Goal: Transaction & Acquisition: Purchase product/service

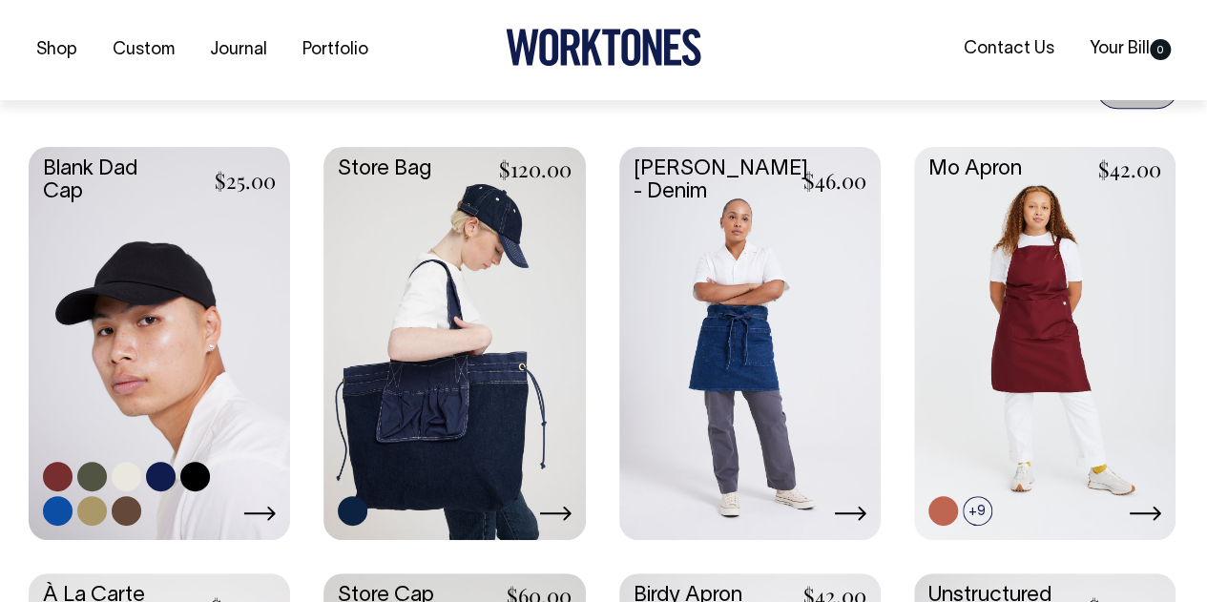
click at [192, 301] on link at bounding box center [159, 341] width 261 height 388
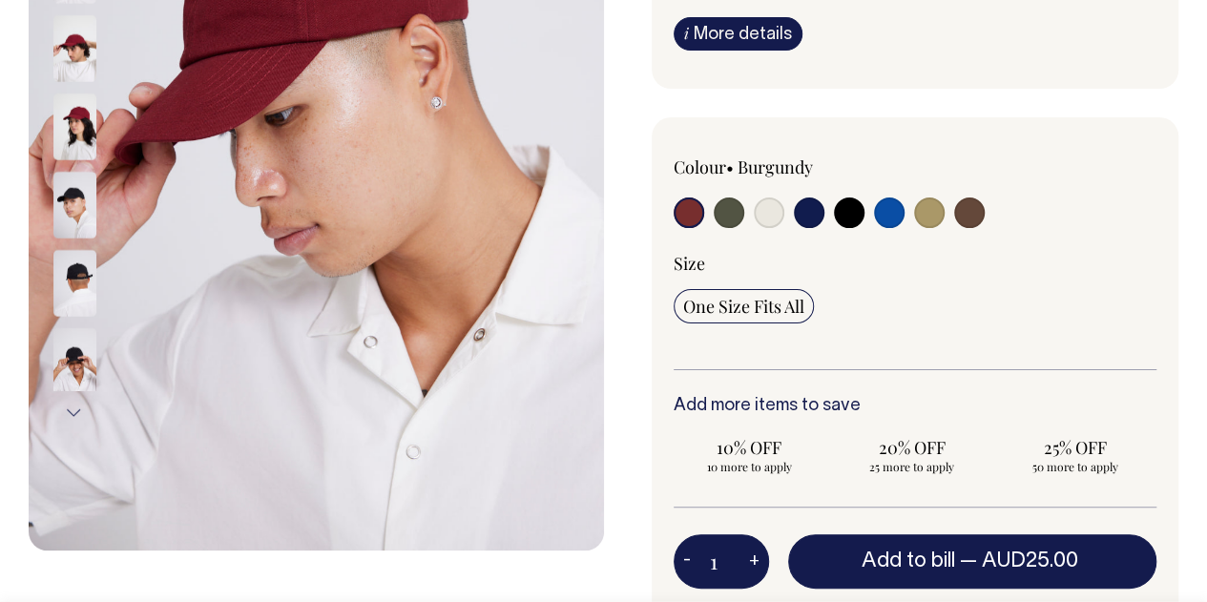
click at [968, 214] on input "radio" at bounding box center [969, 213] width 31 height 31
radio input "true"
select select "Espresso"
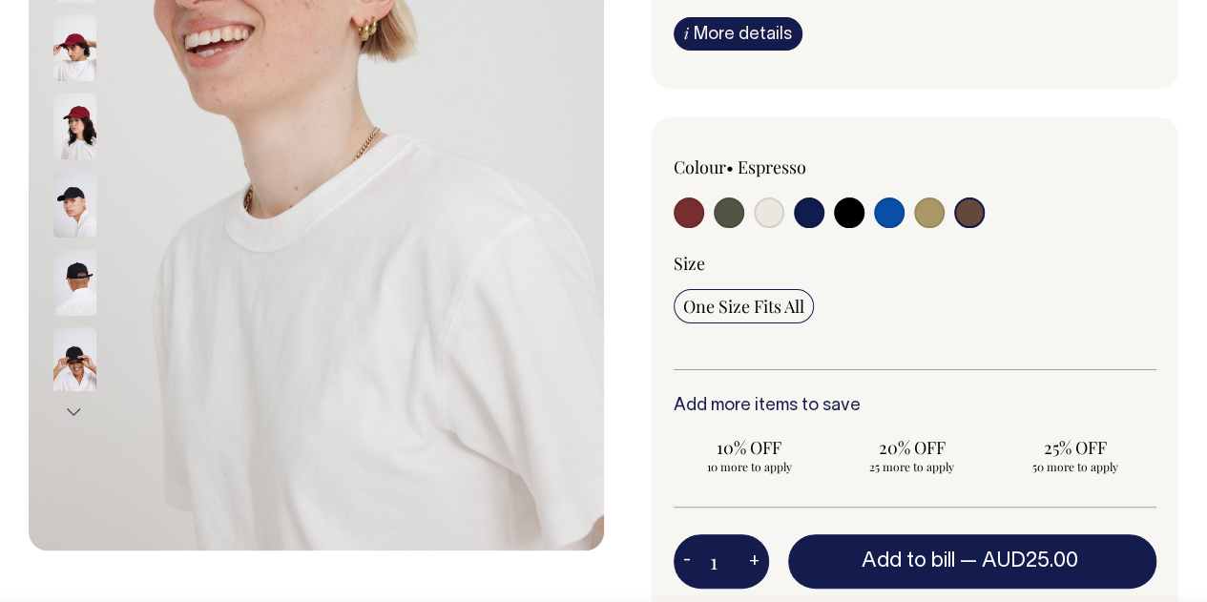
scroll to position [413, 0]
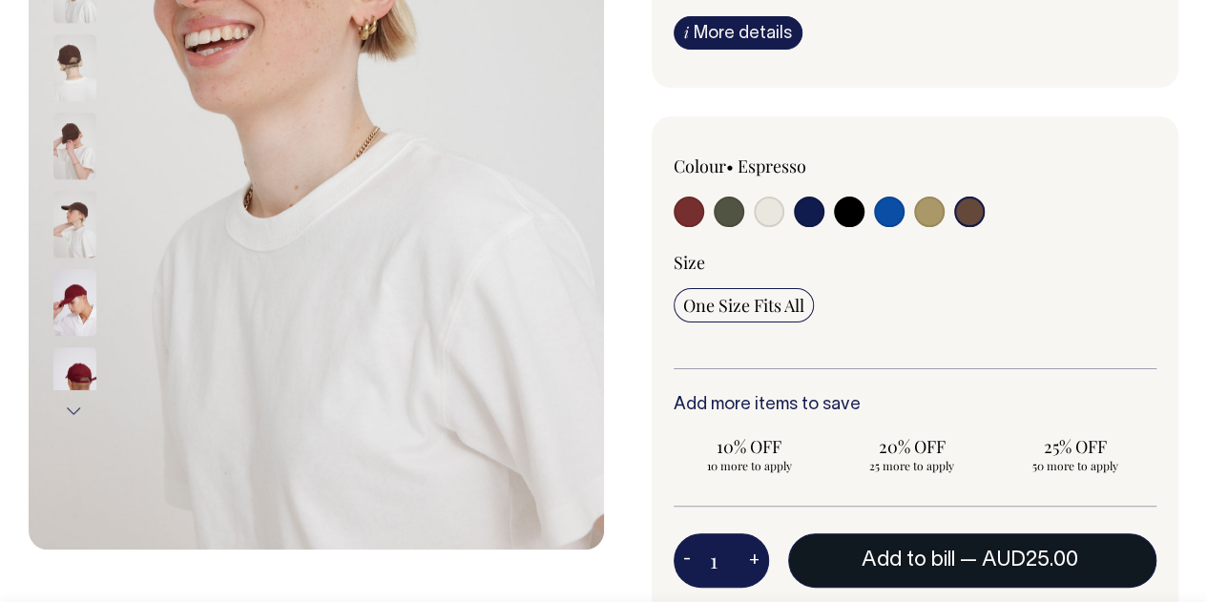
click at [1022, 561] on span "AUD25.00" at bounding box center [1030, 560] width 96 height 19
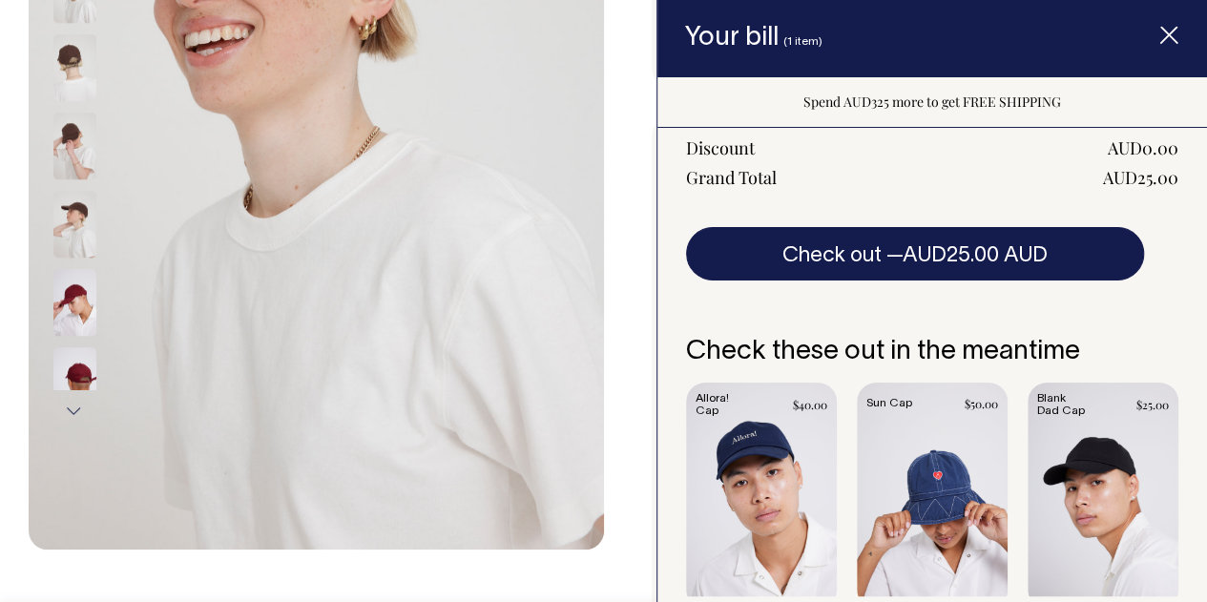
scroll to position [388, 0]
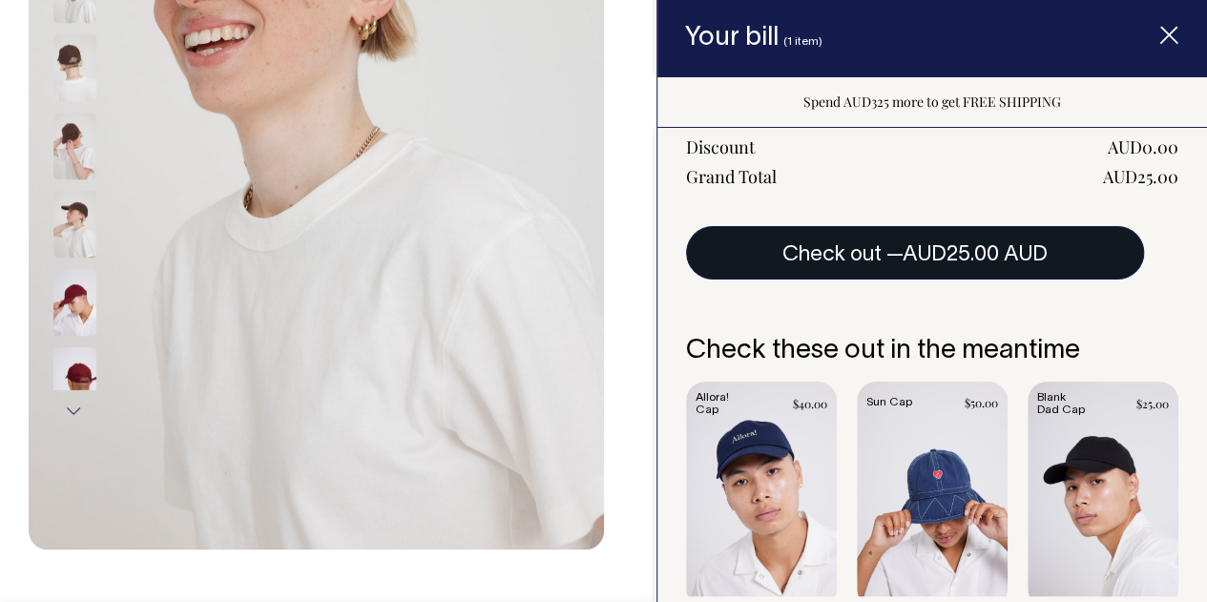
click at [980, 247] on span "AUD25.00 AUD" at bounding box center [975, 254] width 145 height 19
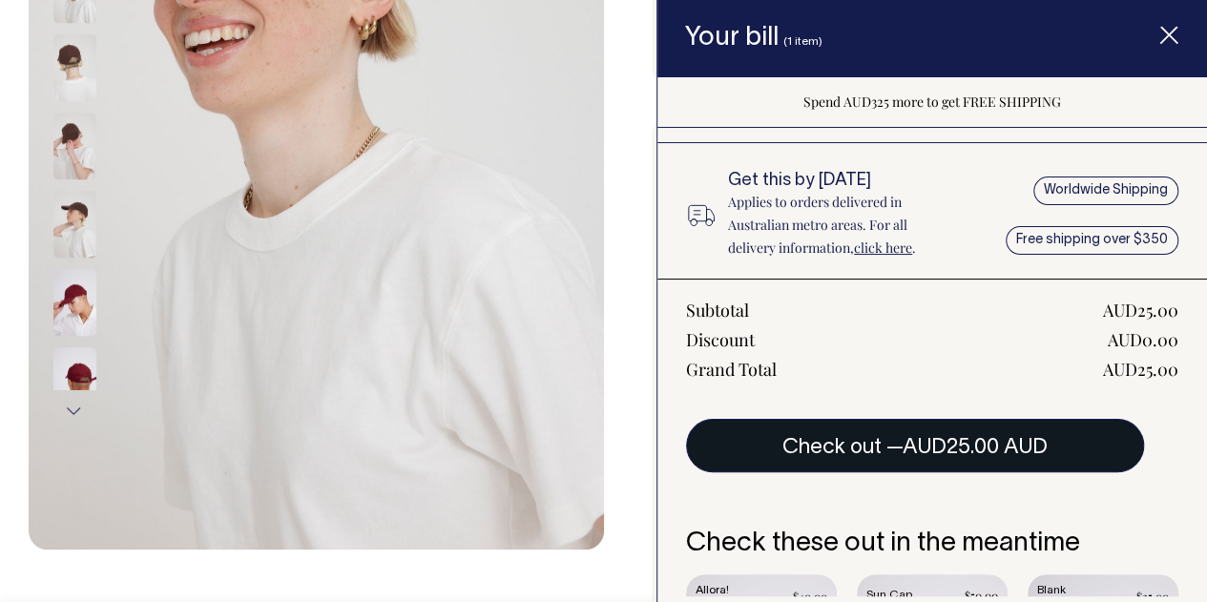
scroll to position [162, 0]
